Goal: Find specific page/section: Find specific page/section

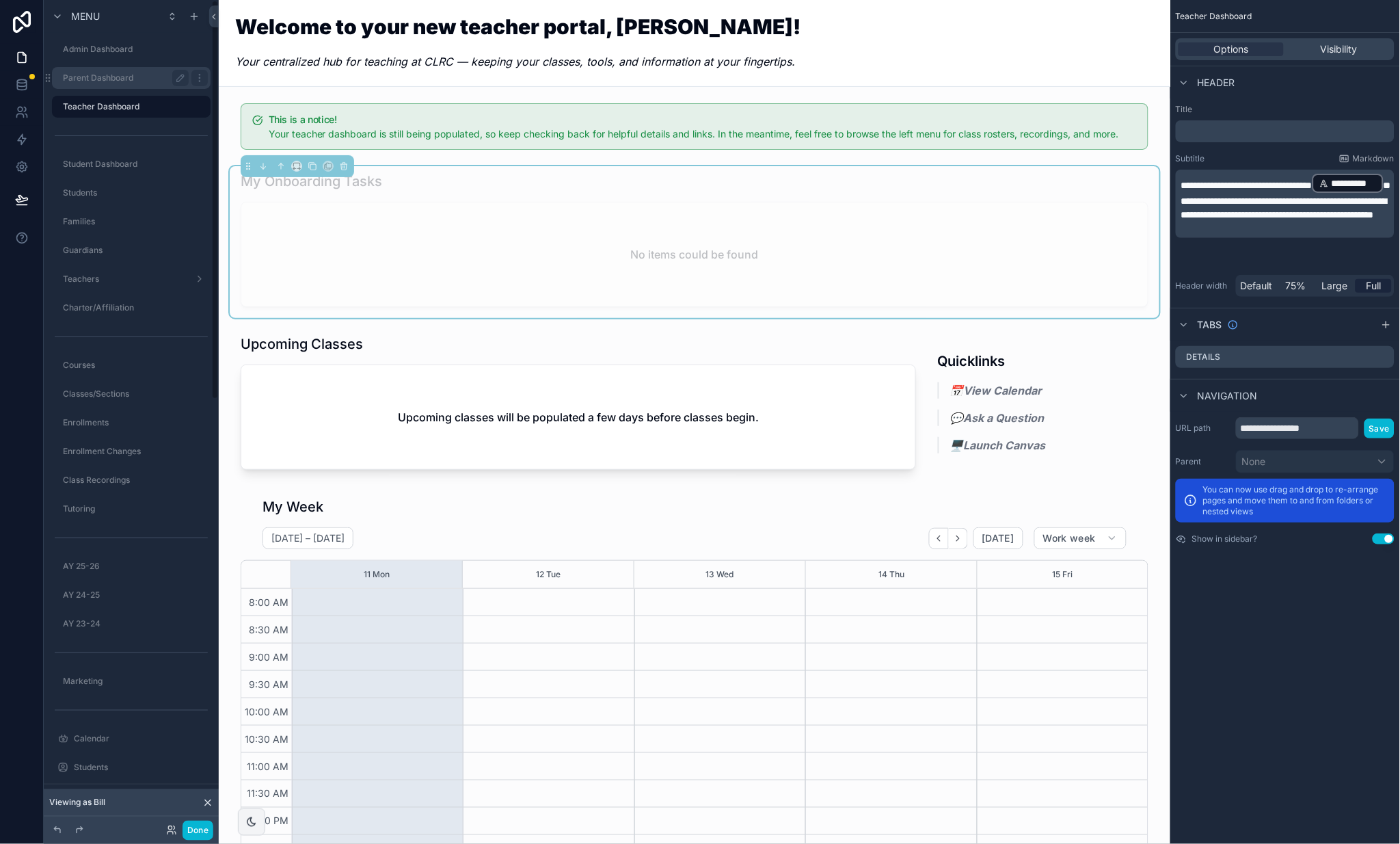
scroll to position [7, 0]
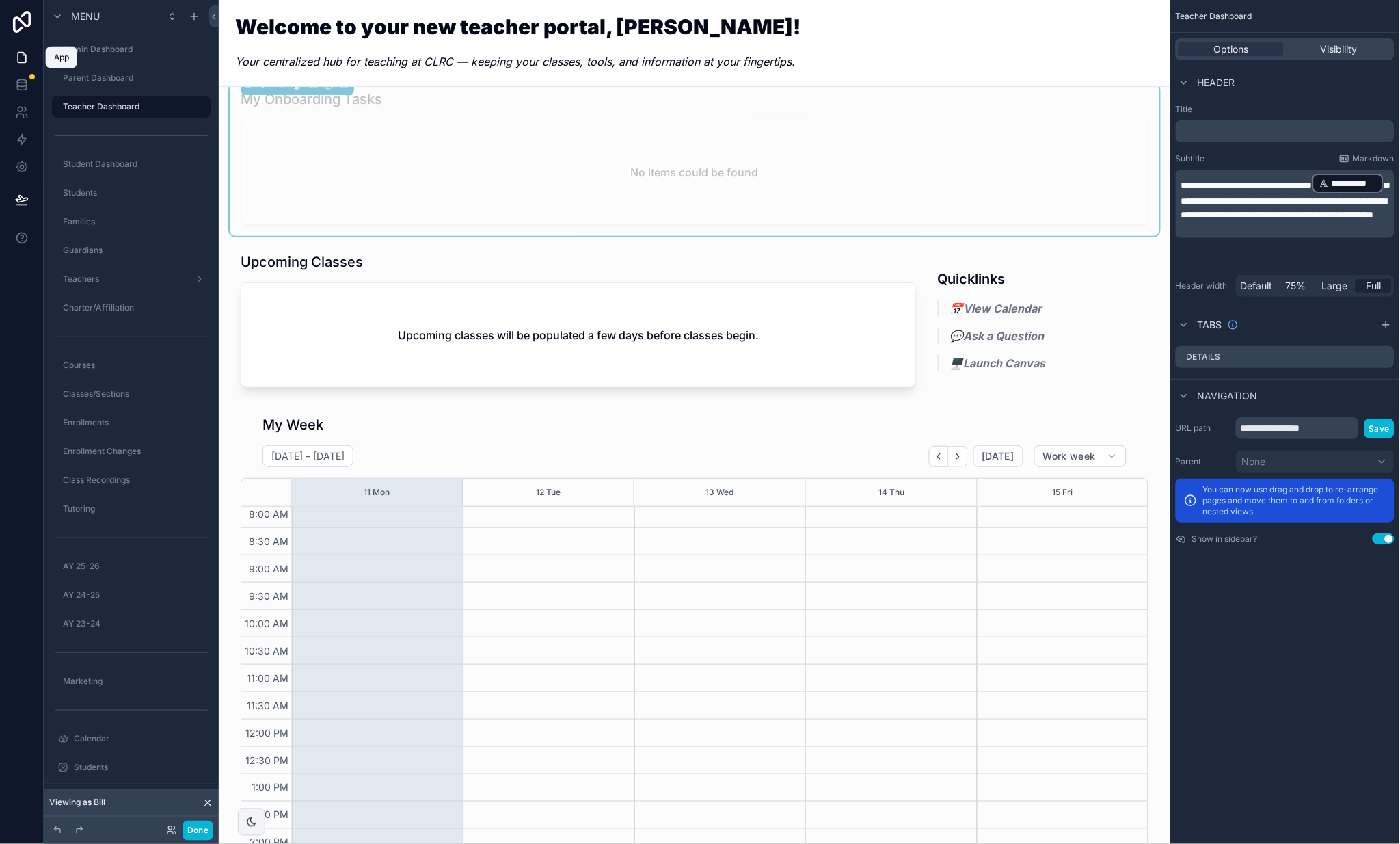
click at [21, 58] on icon at bounding box center [21, 57] width 14 height 14
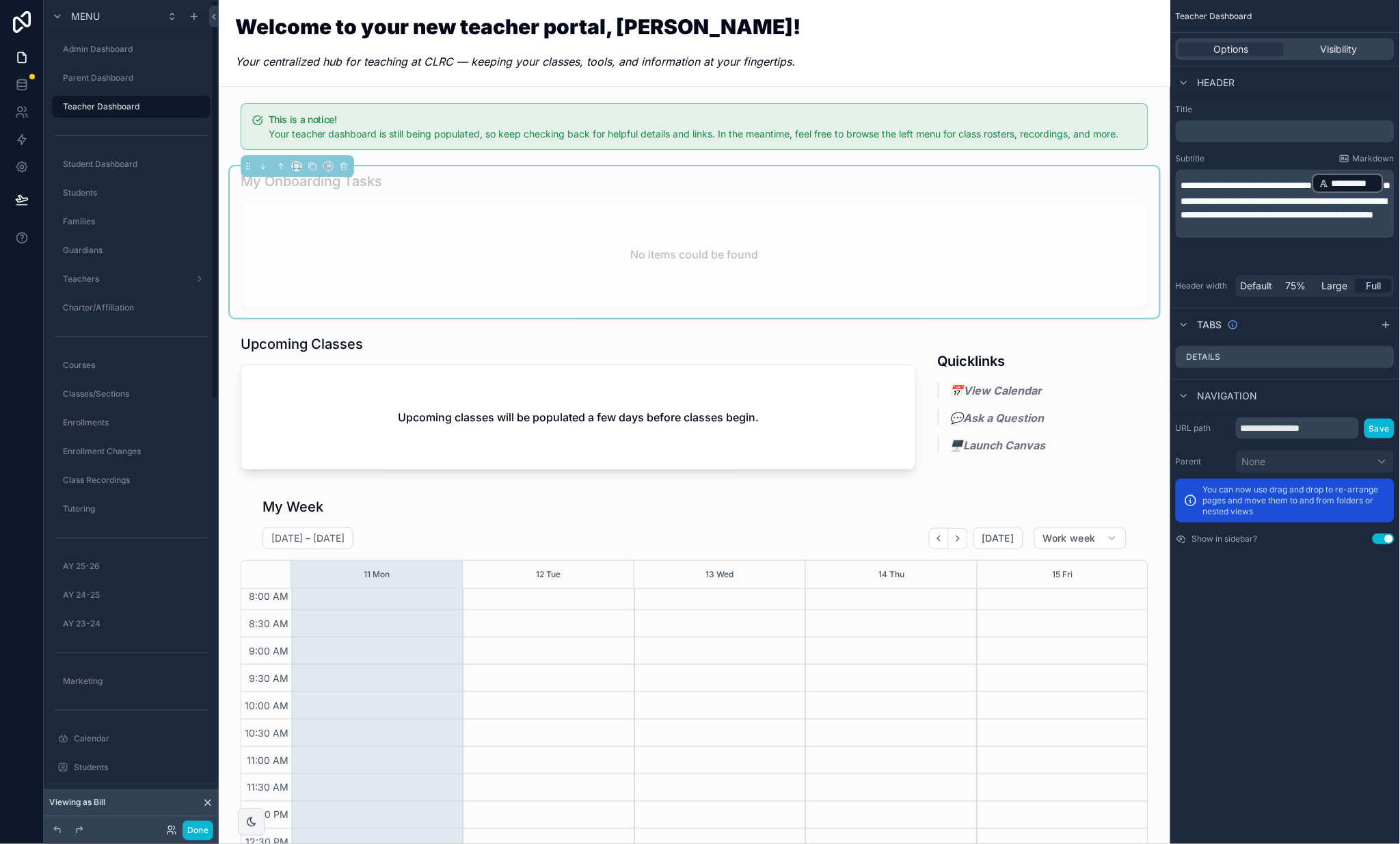
click at [205, 801] on icon at bounding box center [207, 803] width 5 height 5
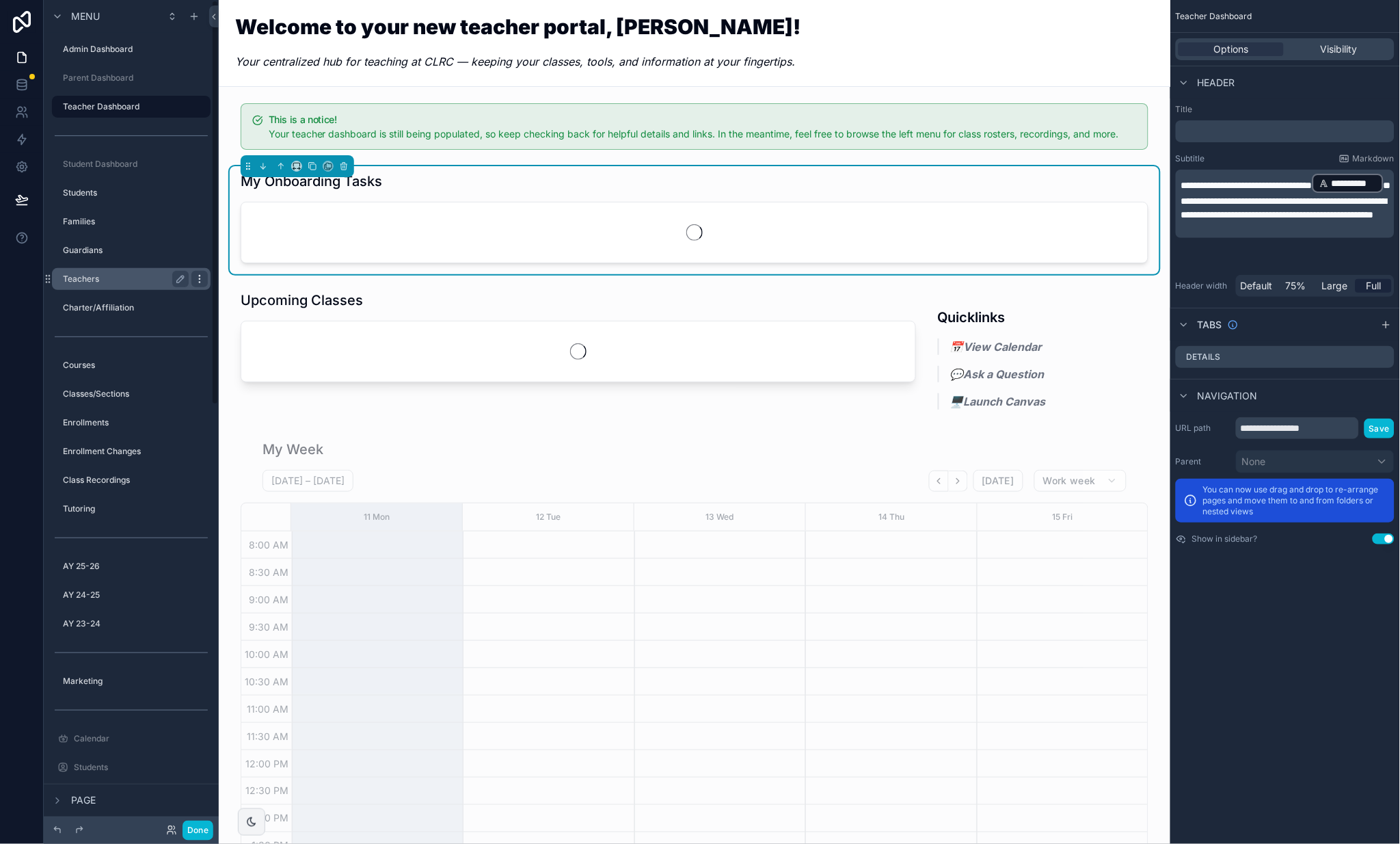
scroll to position [7, 0]
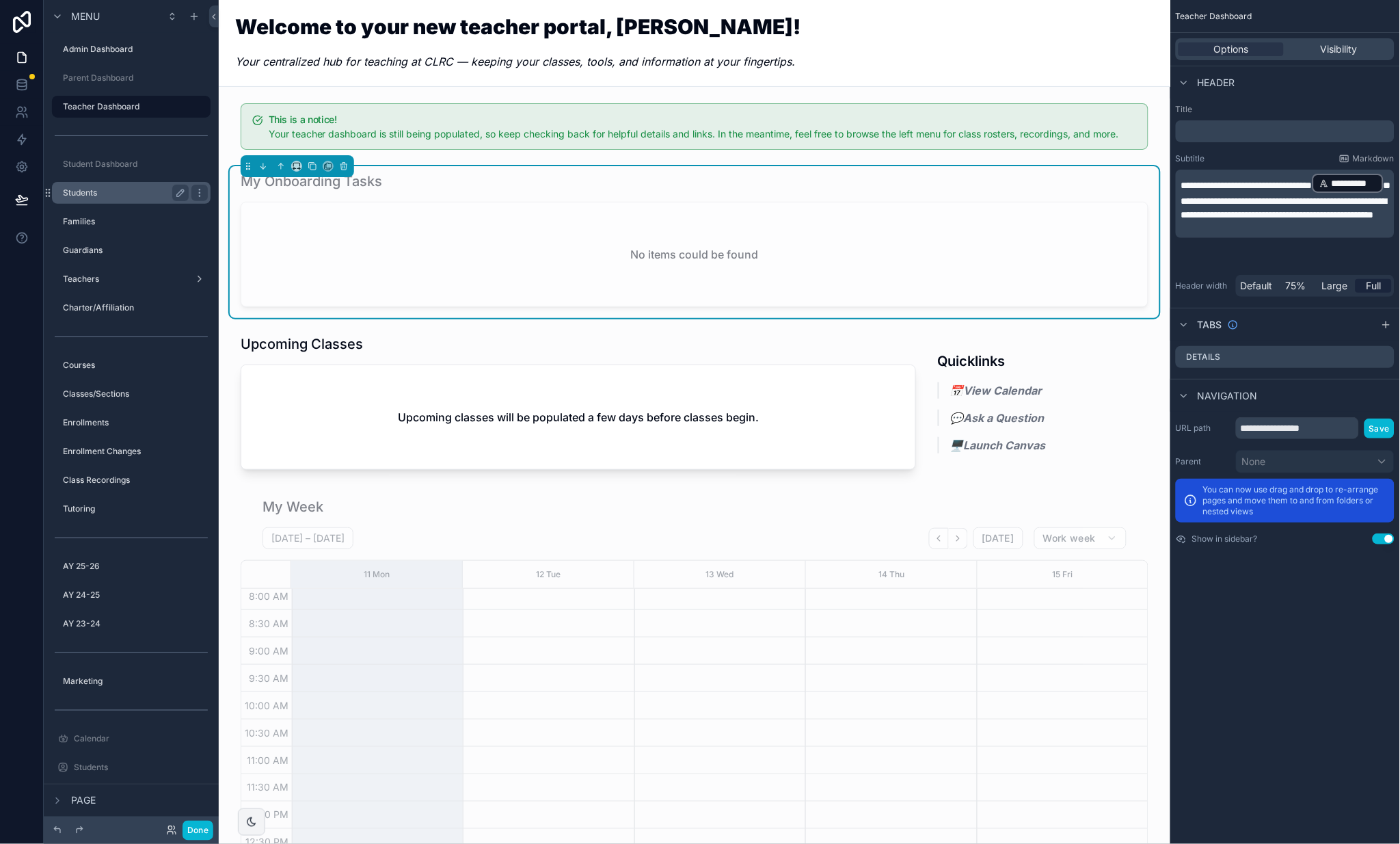
click at [91, 190] on label "Students" at bounding box center [122, 192] width 120 height 11
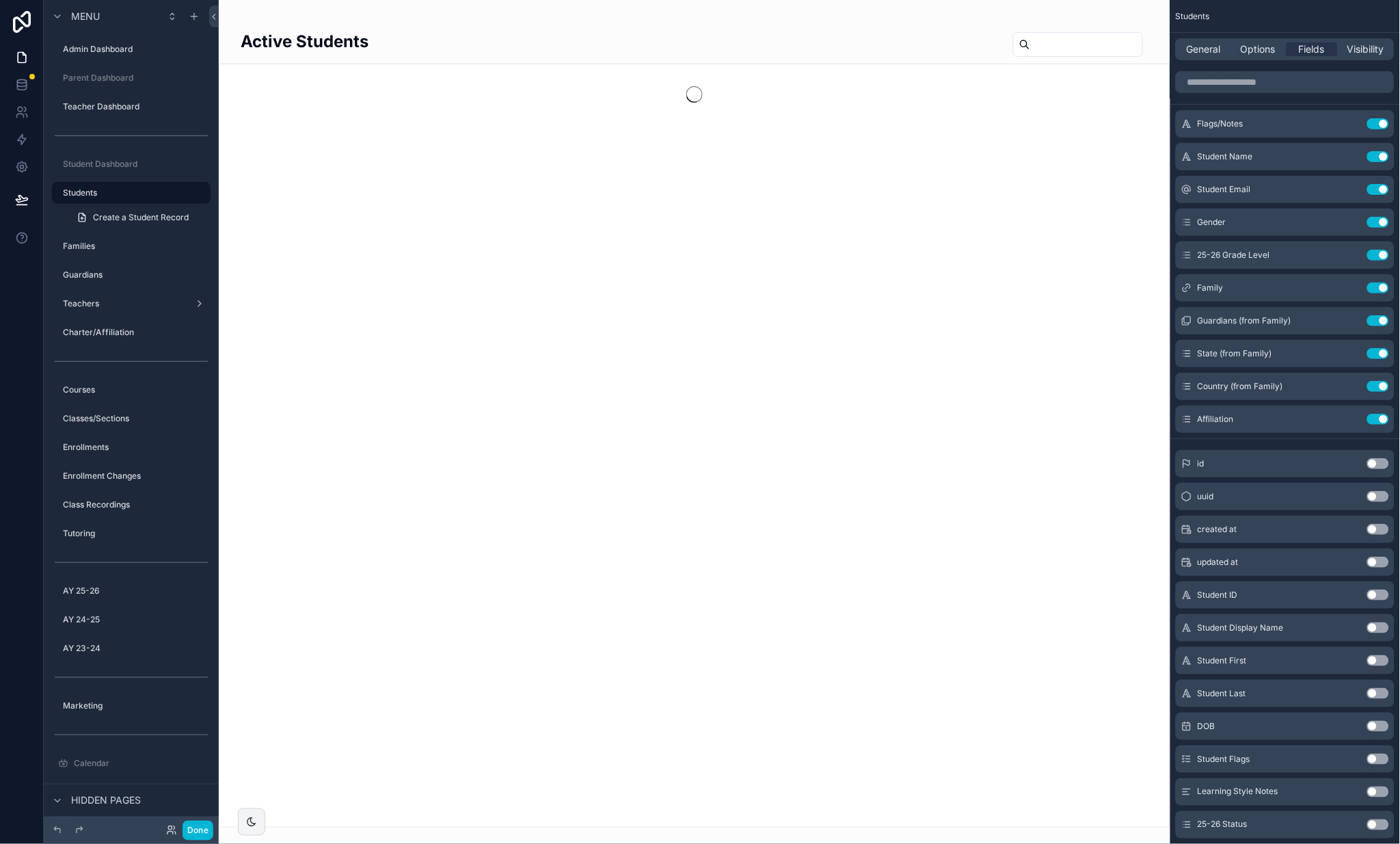
click at [1062, 40] on div "scrollable content" at bounding box center [695, 422] width 952 height 844
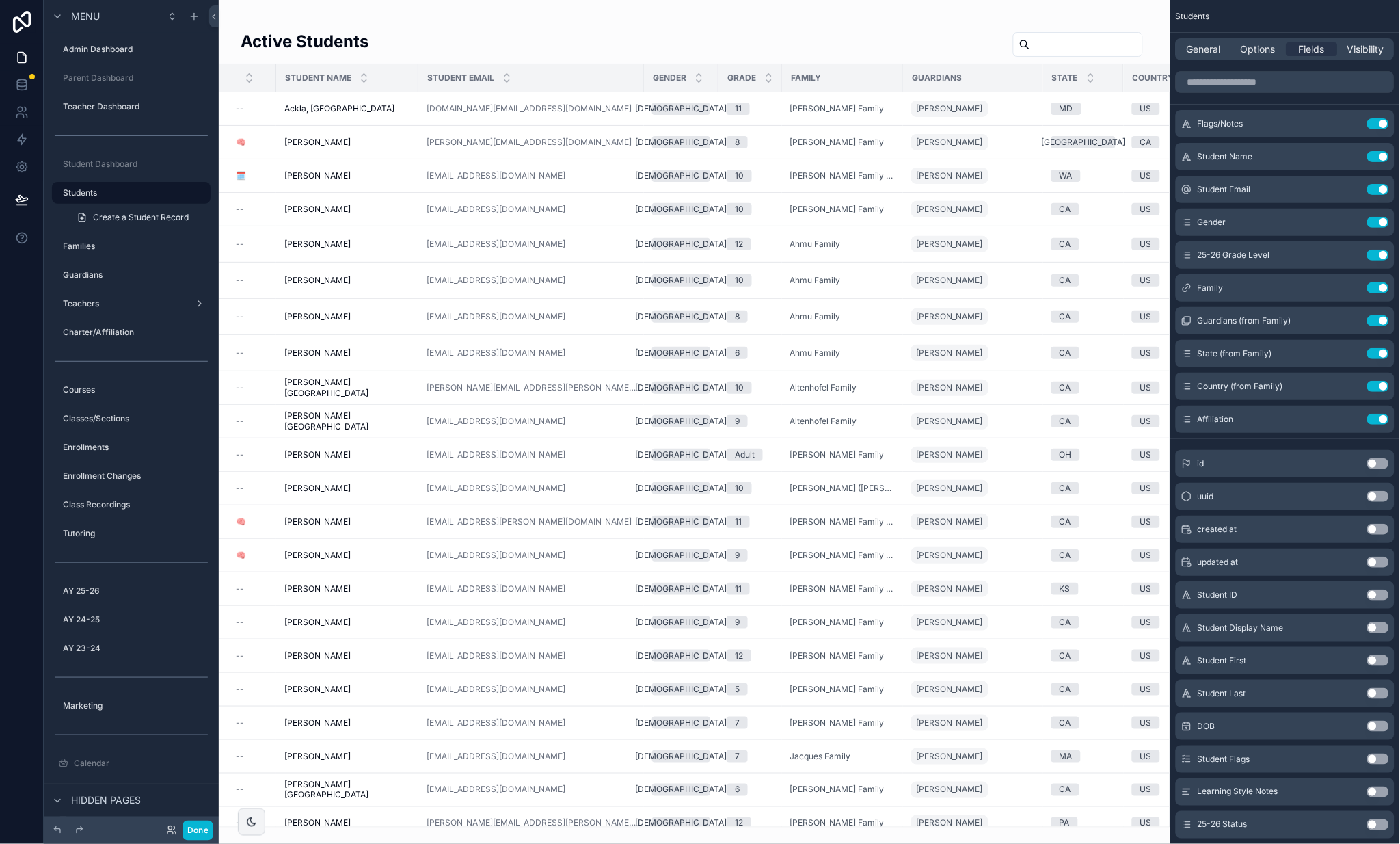
click at [1062, 40] on input "scrollable content" at bounding box center [1086, 44] width 112 height 19
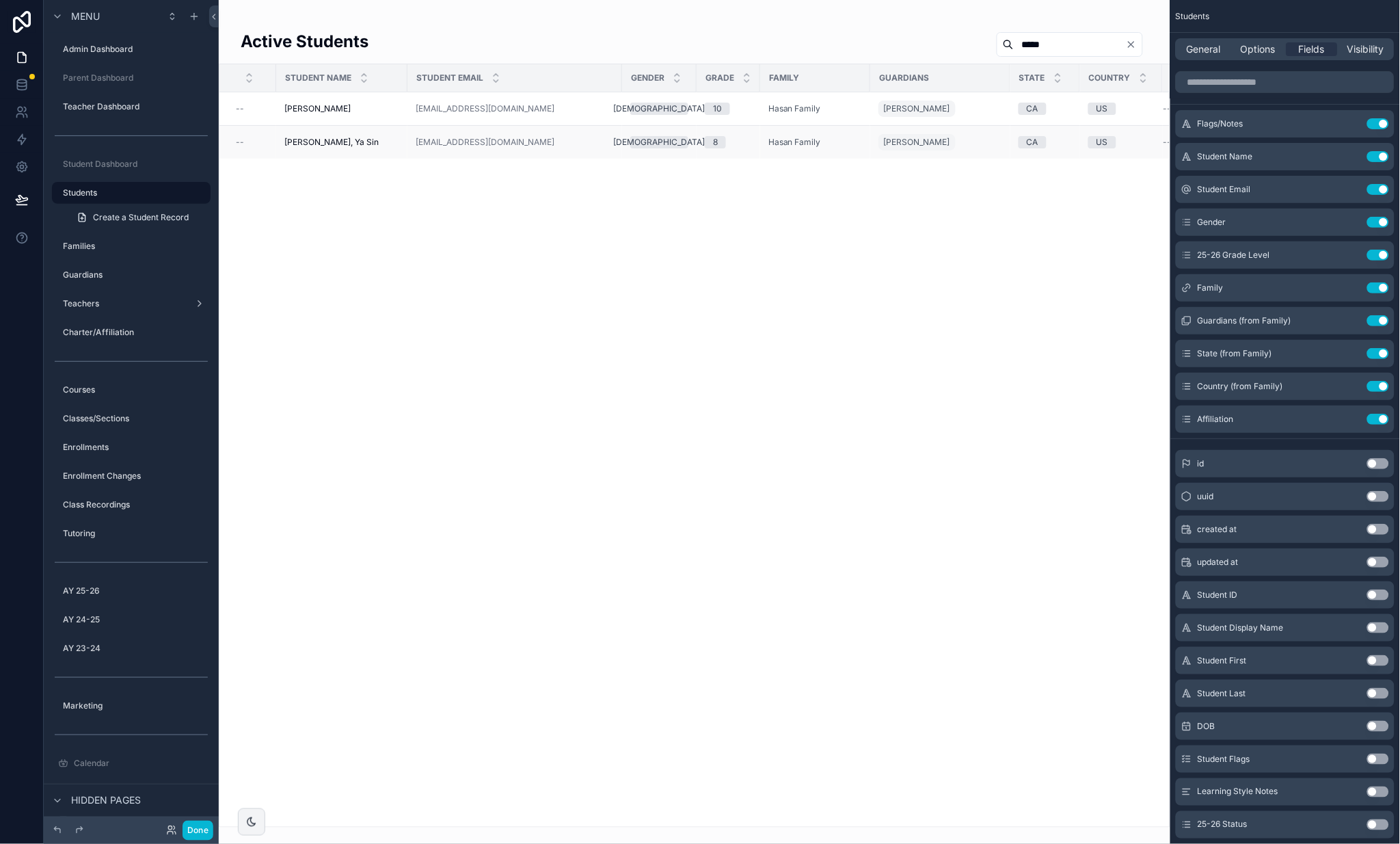
type input "*****"
click at [318, 144] on span "[PERSON_NAME], Ya Sin" at bounding box center [332, 142] width 94 height 11
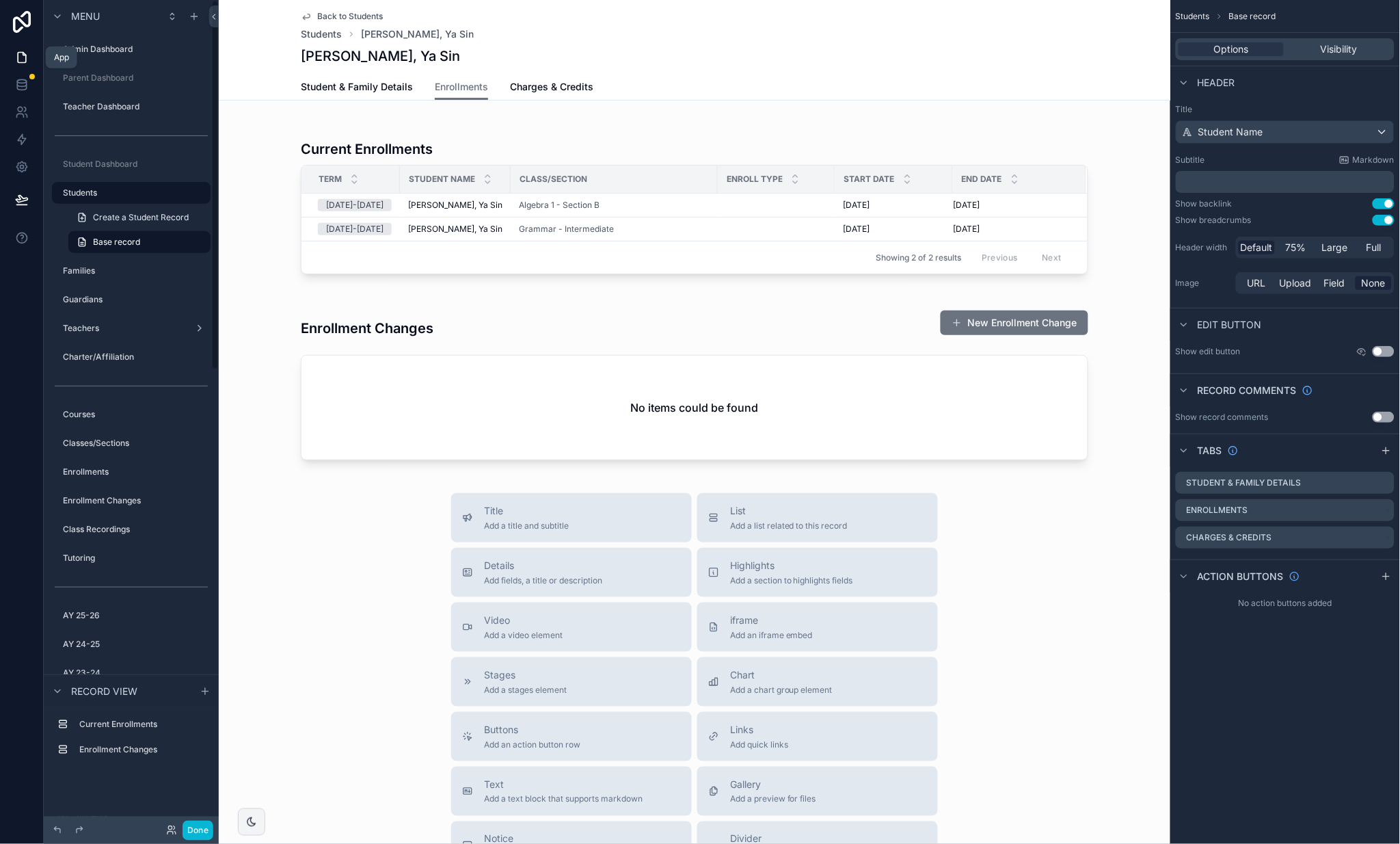
click at [21, 57] on icon at bounding box center [21, 57] width 14 height 14
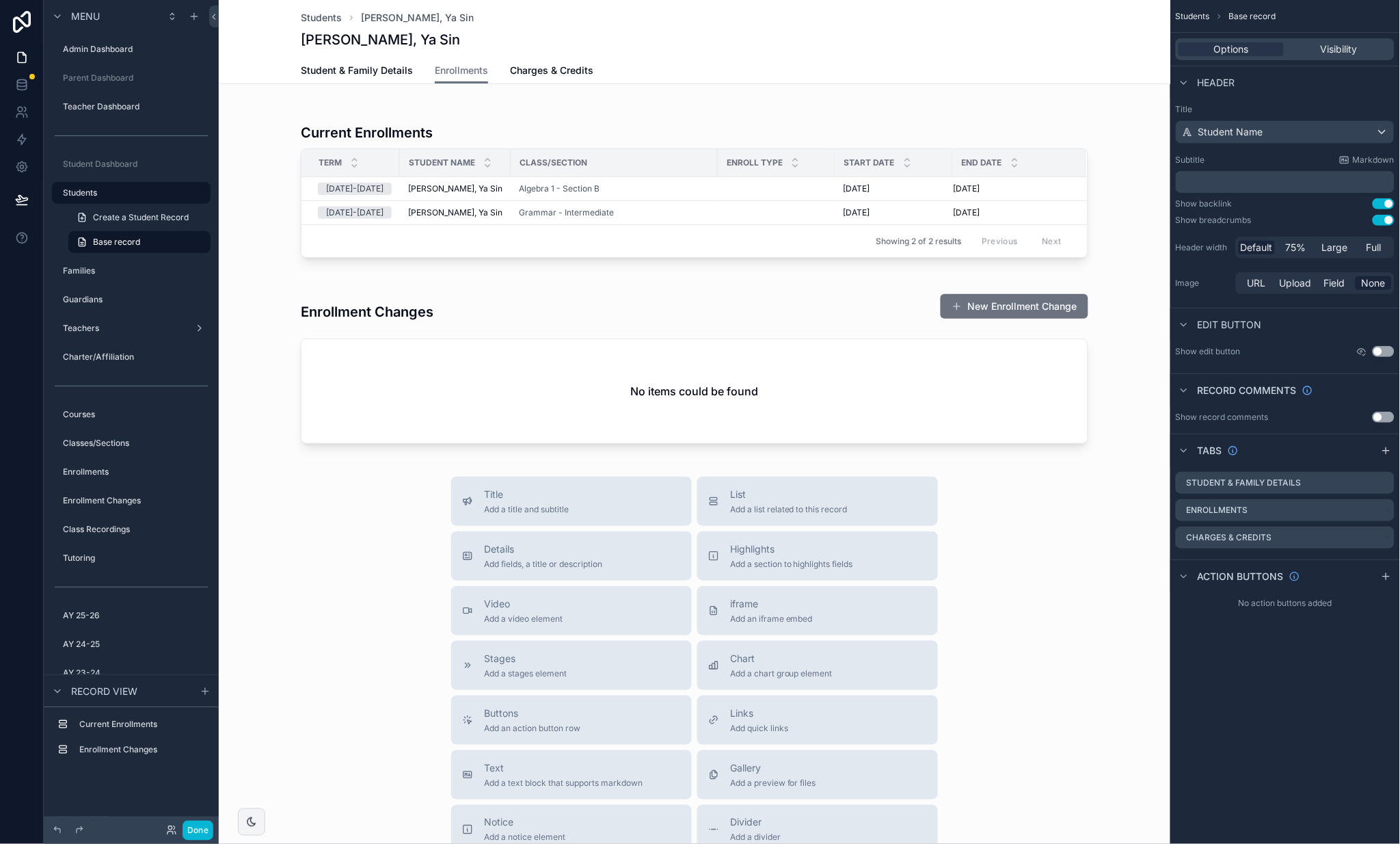
click at [330, 553] on div "Title Add a title and subtitle List Add a list related to this record Details A…" at bounding box center [695, 720] width 952 height 487
click at [321, 539] on div "Title Add a title and subtitle List Add a list related to this record Details A…" at bounding box center [695, 720] width 952 height 487
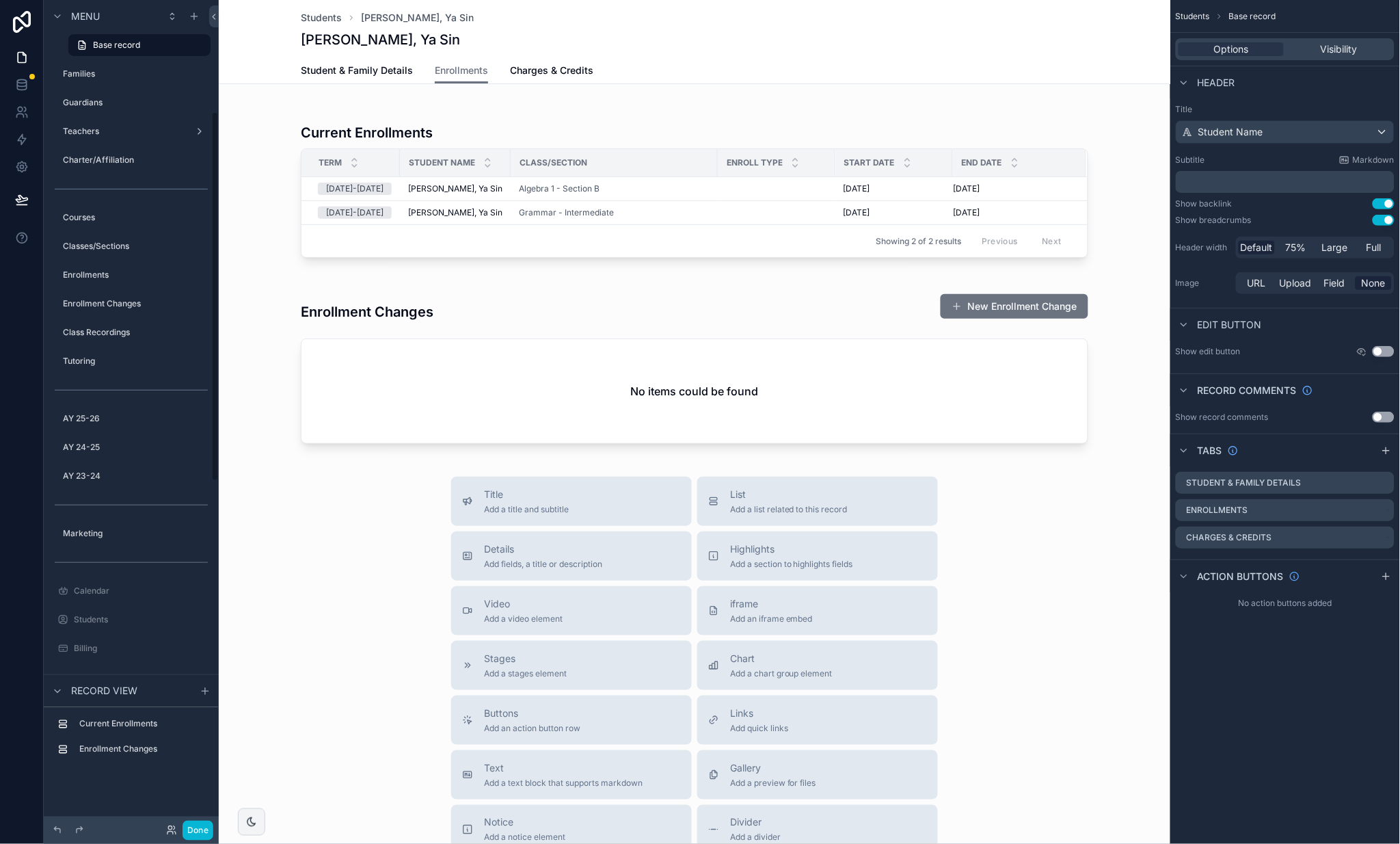
scroll to position [115, 0]
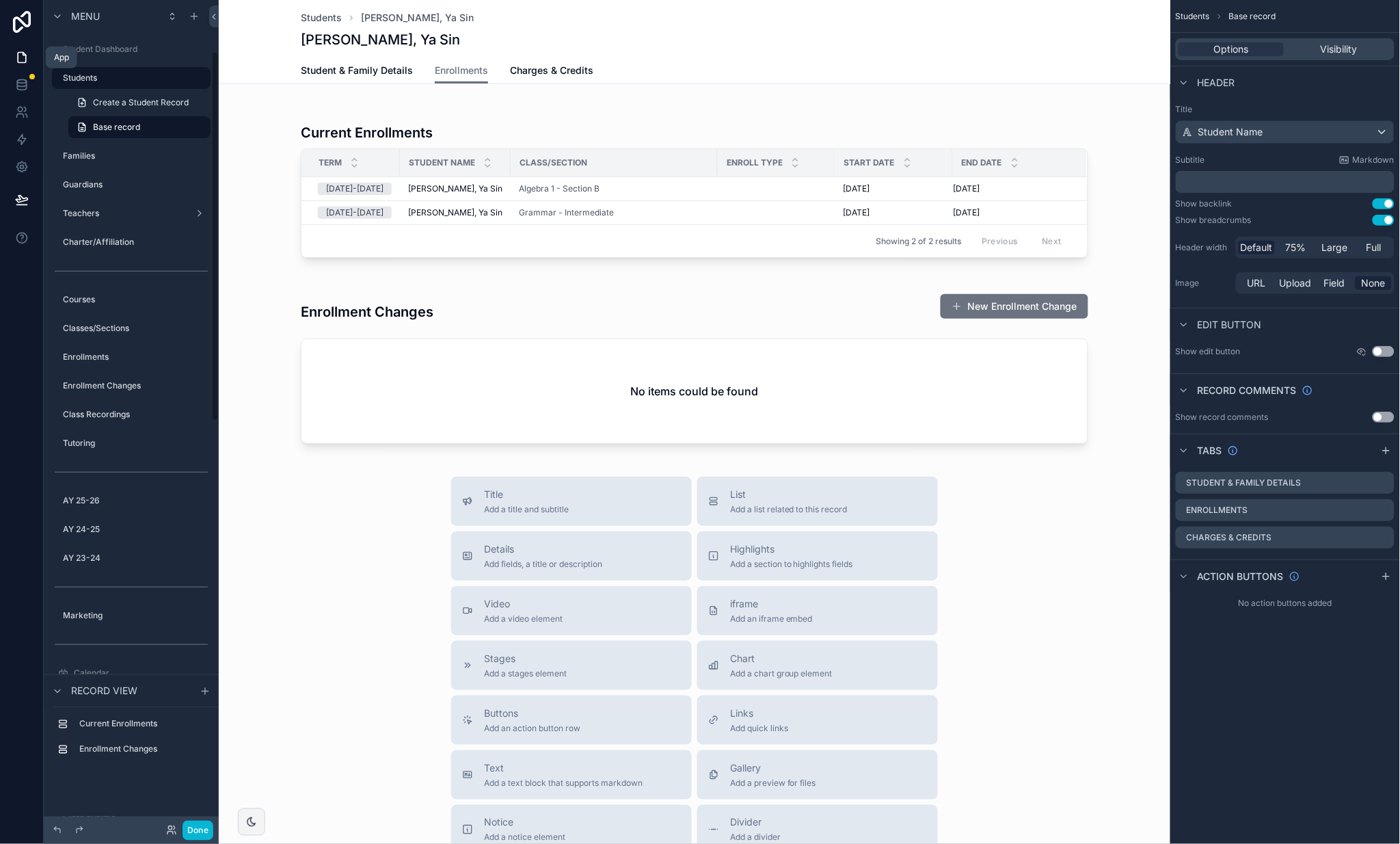
click at [18, 52] on icon at bounding box center [21, 57] width 8 height 10
click at [401, 489] on div "Title Add a title and subtitle List Add a list related to this record Details A…" at bounding box center [695, 720] width 952 height 487
click at [1047, 560] on div "Title Add a title and subtitle List Add a list related to this record Details A…" at bounding box center [695, 720] width 952 height 487
